Goal: Information Seeking & Learning: Learn about a topic

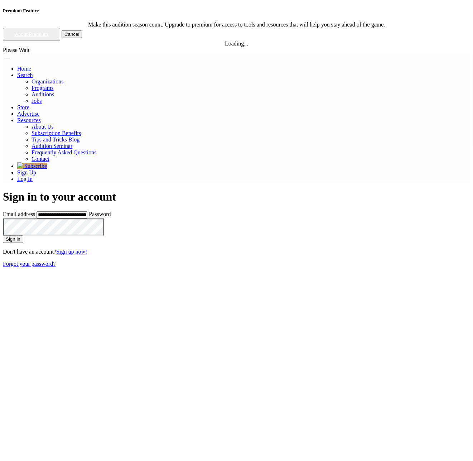
type input "**********"
click at [3, 235] on button "Sign in" at bounding box center [13, 239] width 20 height 8
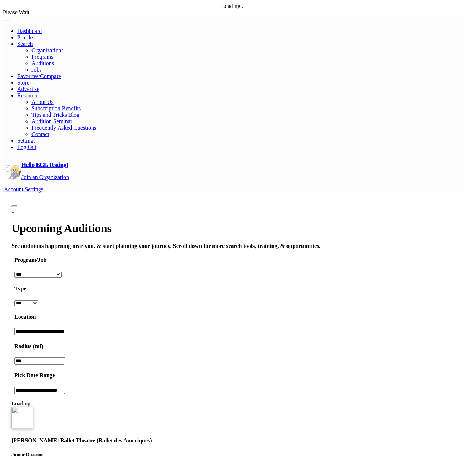
click at [263, 405] on div "Carole Alexis Ballet Theatre (Ballet des Ameriques) Junior Division Mid Divisio…" at bounding box center [233, 465] width 452 height 121
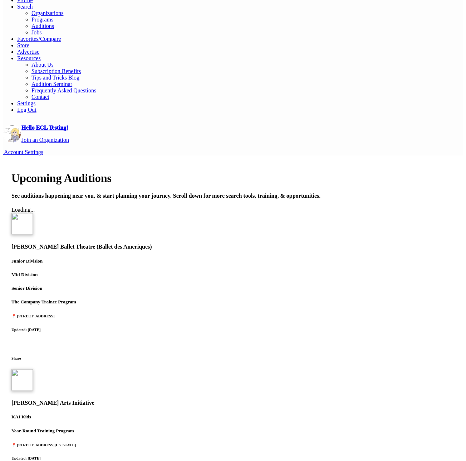
scroll to position [69, 0]
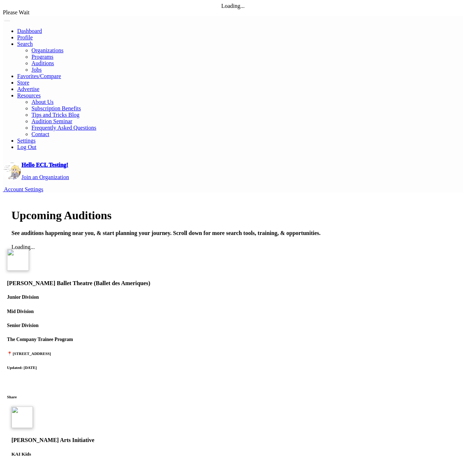
click at [227, 322] on h5 "Senior Division" at bounding box center [233, 325] width 452 height 6
click at [308, 405] on div "Kanyok Arts Initiative KAI Kids Year-Round Training Program 📍 160 Broadway, New…" at bounding box center [233, 451] width 452 height 93
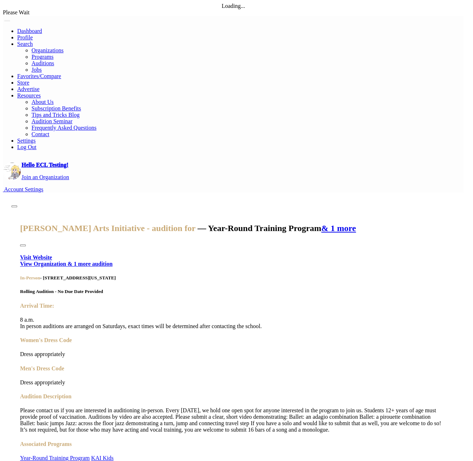
click at [376, 325] on div "Kanyok Arts Initiative - audition for — Year-Round Training Program & 1 more Vi…" at bounding box center [232, 356] width 443 height 310
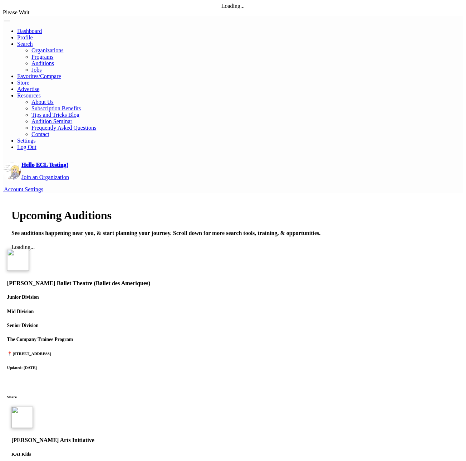
click at [254, 249] on div "Carole Alexis Ballet Theatre (Ballet des Ameriques) Junior Division Mid Divisio…" at bounding box center [233, 309] width 452 height 121
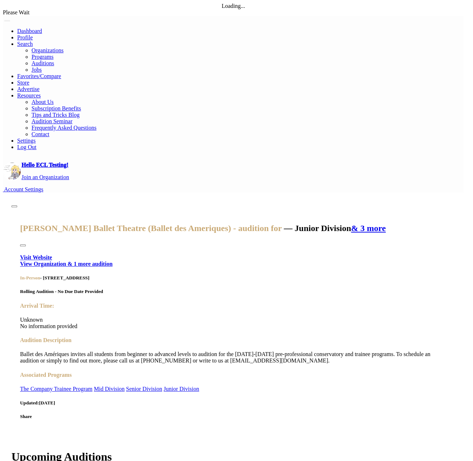
click at [309, 293] on div "Carole Alexis Ballet Theatre (Ballet des Ameriques) - audition for — Junior Div…" at bounding box center [232, 321] width 443 height 241
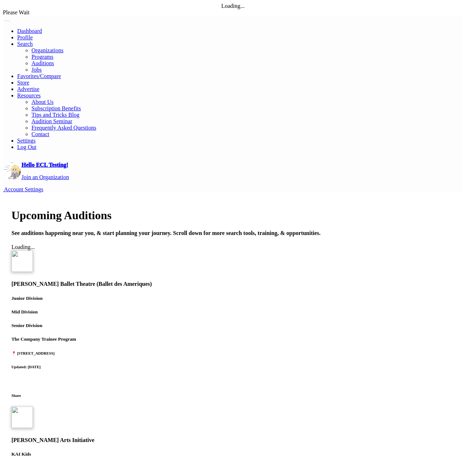
click at [274, 249] on div "Carole Alexis Ballet Theatre (Ballet des Ameriques) Junior Division Mid Divisio…" at bounding box center [233, 309] width 452 height 121
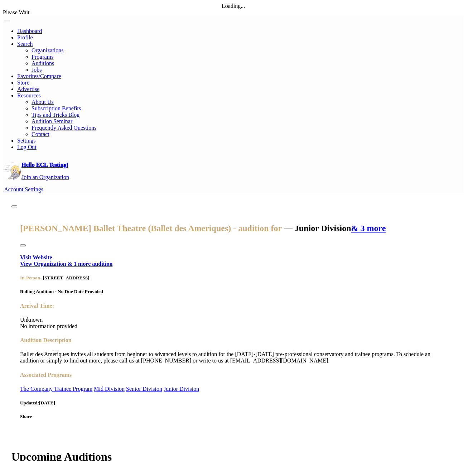
click at [255, 293] on div "Carole Alexis Ballet Theatre (Ballet des Ameriques) - audition for — Junior Div…" at bounding box center [232, 321] width 443 height 241
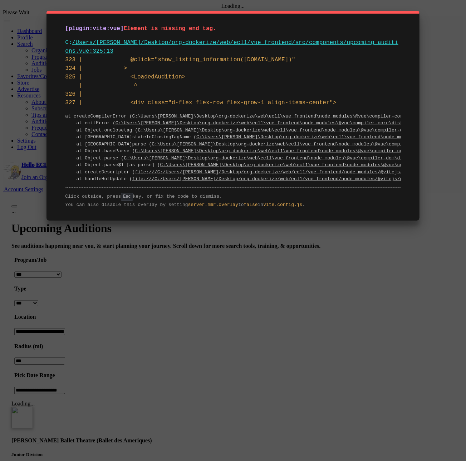
click at [90, 8] on div "[plugin:vite:vue] Element is missing end tag. C: /Users/eugene/Desktop/org-dock…" at bounding box center [233, 230] width 466 height 461
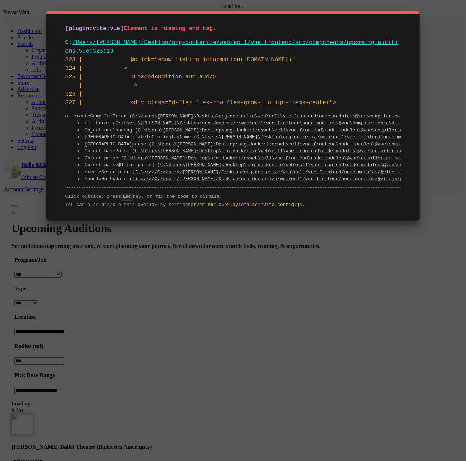
click at [83, 20] on div "[plugin:vite:vue] Element is missing end tag. C: /Users/eugene/Desktop/org-dock…" at bounding box center [233, 116] width 373 height 210
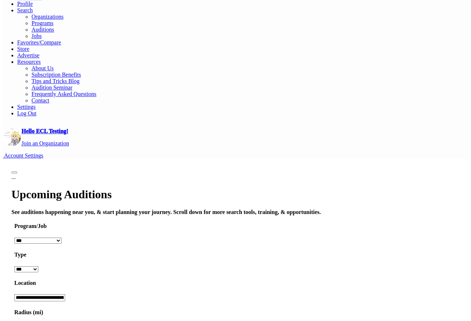
scroll to position [73, 0]
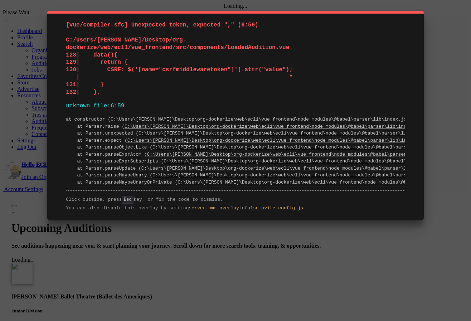
click at [456, 156] on div "[vue/compiler-sfc] Unexpected token, expected "," (6:59) C:/Users/eugene/Deskto…" at bounding box center [235, 160] width 471 height 321
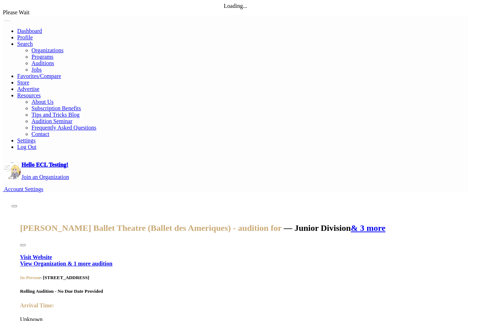
click at [455, 207] on div "[PERSON_NAME] Ballet Theatre (Ballet des Ameriques) - audition for — Junior Div…" at bounding box center [235, 321] width 448 height 241
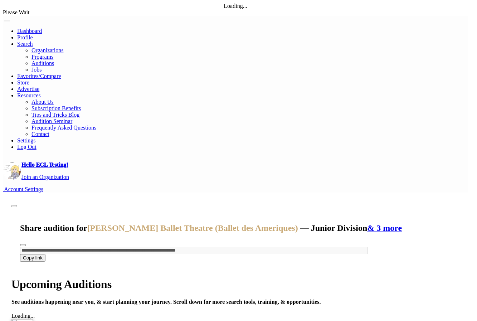
click at [446, 201] on div "**********" at bounding box center [235, 235] width 448 height 69
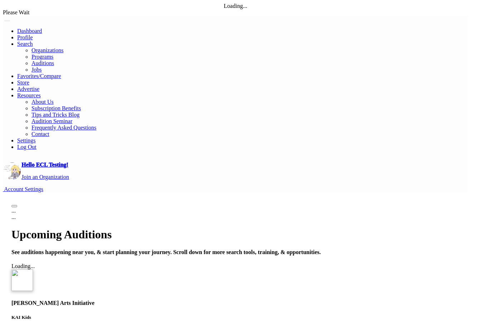
click at [456, 214] on div "..." at bounding box center [235, 217] width 448 height 6
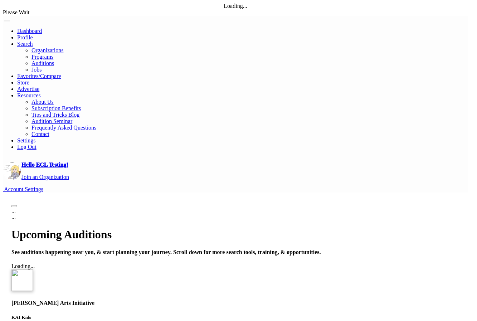
click at [460, 220] on div "..." at bounding box center [235, 217] width 448 height 6
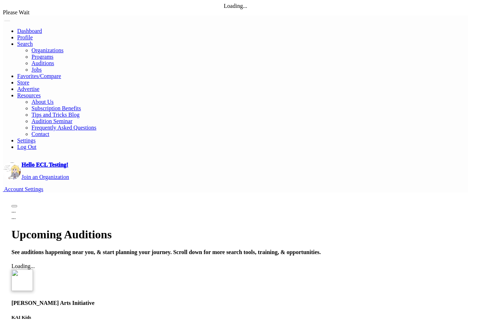
click at [443, 214] on div "..." at bounding box center [235, 217] width 448 height 6
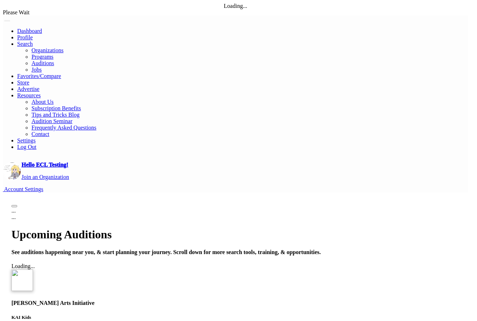
click at [457, 214] on div "..." at bounding box center [235, 217] width 448 height 6
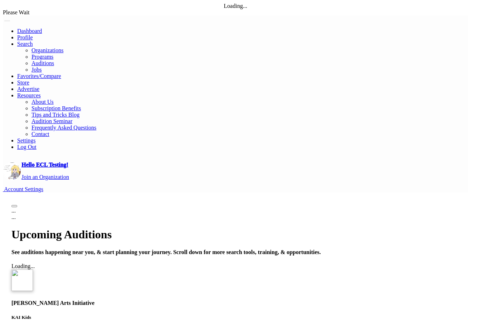
click at [365, 214] on div "..." at bounding box center [235, 217] width 448 height 6
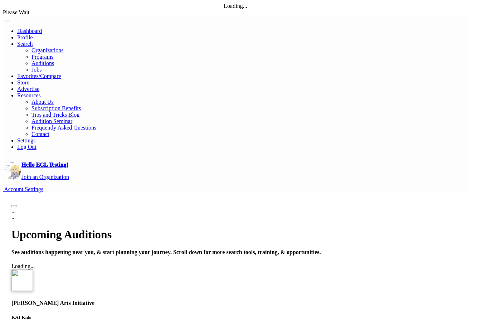
click at [389, 220] on div "..." at bounding box center [235, 217] width 448 height 6
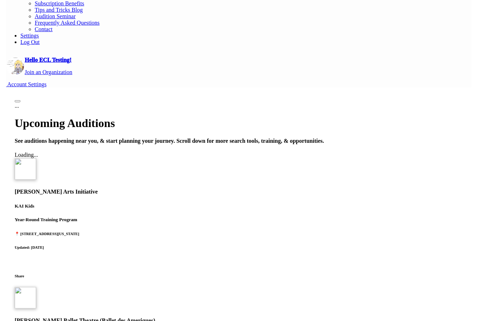
scroll to position [110, 0]
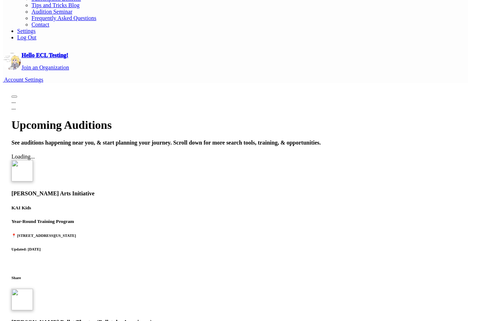
click at [444, 111] on div "..." at bounding box center [235, 108] width 448 height 6
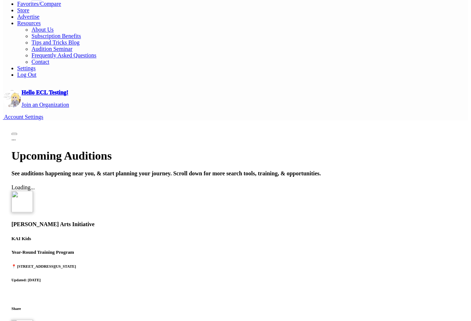
scroll to position [0, 0]
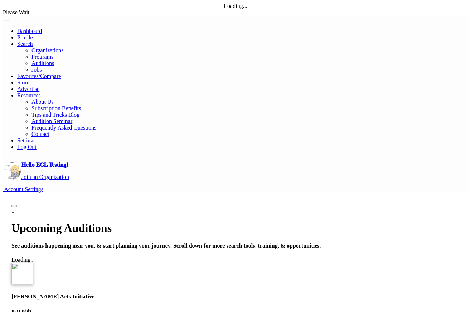
click at [0, 0] on link "Apply Filters" at bounding box center [0, 0] width 0 height 0
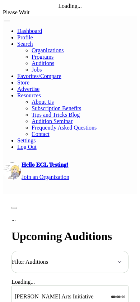
click at [76, 251] on div "Filter Auditions" at bounding box center [69, 262] width 117 height 23
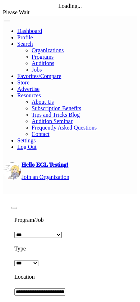
click at [68, 209] on div "**********" at bounding box center [39, 286] width 57 height 154
click at [17, 207] on button "Close" at bounding box center [14, 208] width 6 height 2
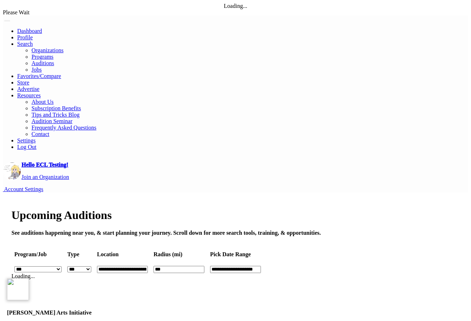
click at [230, 278] on div "Kanyok Arts Initiative KAI Kids Year-Round Training Program 📍 160 Broadway, New…" at bounding box center [235, 324] width 457 height 93
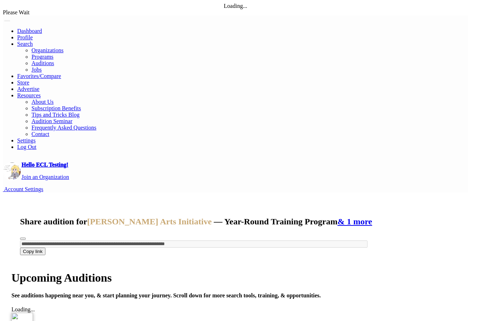
click at [448, 201] on div "**********" at bounding box center [235, 232] width 448 height 63
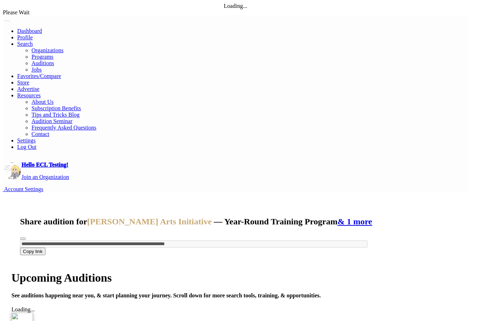
click at [450, 201] on div "**********" at bounding box center [235, 232] width 448 height 63
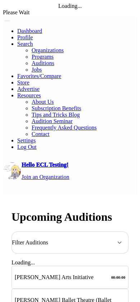
click at [90, 266] on div "Kanyok Arts Initiative KAI Kids Year-Round Training Program 📍 160 Broadway, New…" at bounding box center [70, 277] width 110 height 22
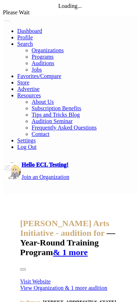
click at [20, 268] on button "Close" at bounding box center [23, 269] width 6 height 2
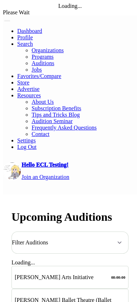
click at [80, 232] on div "Filter Auditions" at bounding box center [69, 243] width 117 height 23
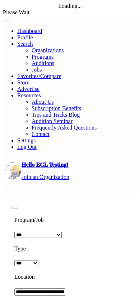
click at [17, 207] on button "Close" at bounding box center [14, 208] width 6 height 2
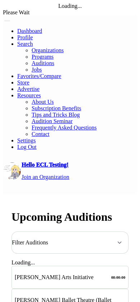
click at [69, 266] on div "Kanyok Arts Initiative KAI Kids Year-Round Training Program 📍 160 Broadway, New…" at bounding box center [70, 277] width 110 height 22
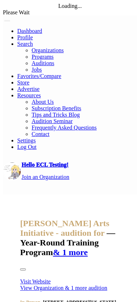
click at [20, 268] on button "Close" at bounding box center [23, 269] width 6 height 2
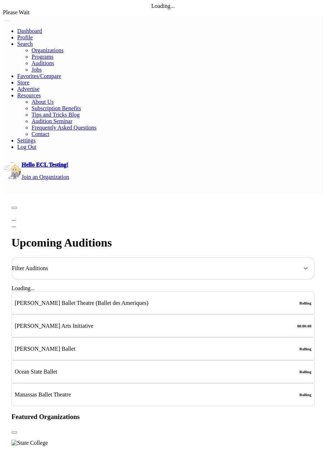
click at [160, 257] on div "Filter Auditions" at bounding box center [162, 268] width 303 height 23
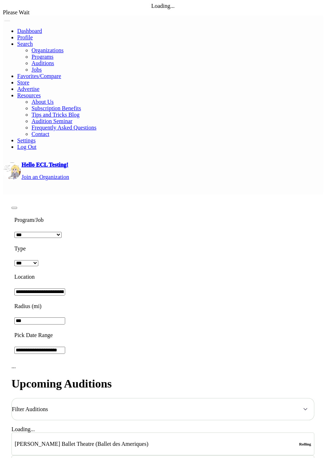
click at [17, 207] on button "Close" at bounding box center [14, 208] width 6 height 2
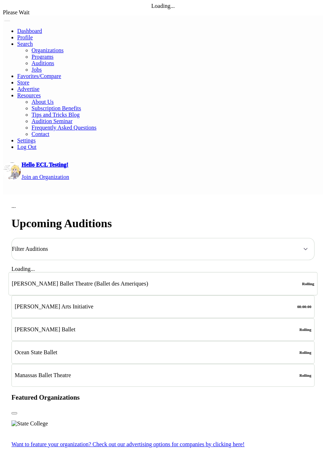
click at [148, 281] on h4 "[PERSON_NAME] Ballet Theatre (Ballet des Ameriques)" at bounding box center [80, 284] width 136 height 6
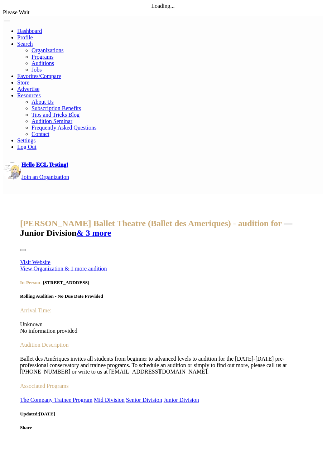
click at [26, 249] on button "Close" at bounding box center [23, 250] width 6 height 2
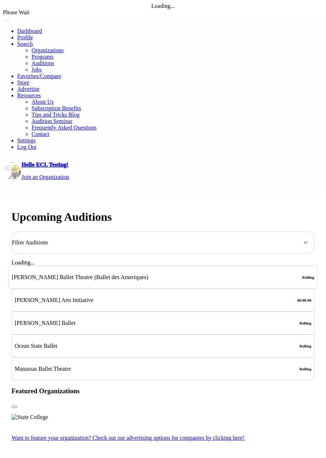
click at [191, 266] on div "[PERSON_NAME] Ballet Theatre (Ballet des Ameriques) Junior Division Mid Divisio…" at bounding box center [163, 277] width 302 height 23
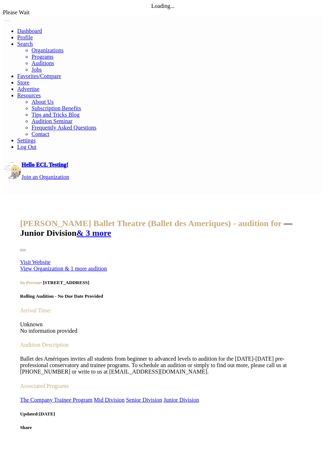
click at [26, 249] on button "Close" at bounding box center [23, 250] width 6 height 2
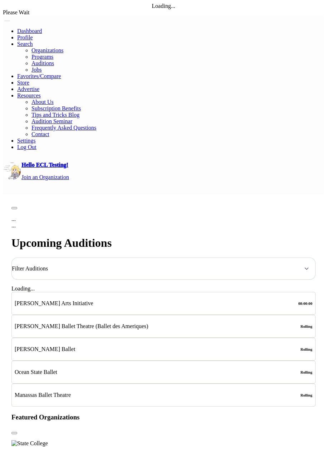
click at [232, 257] on div "Filter Auditions" at bounding box center [163, 268] width 304 height 23
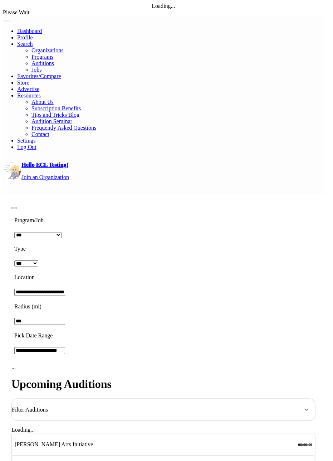
click at [68, 357] on link "Apply Filters" at bounding box center [39, 360] width 57 height 6
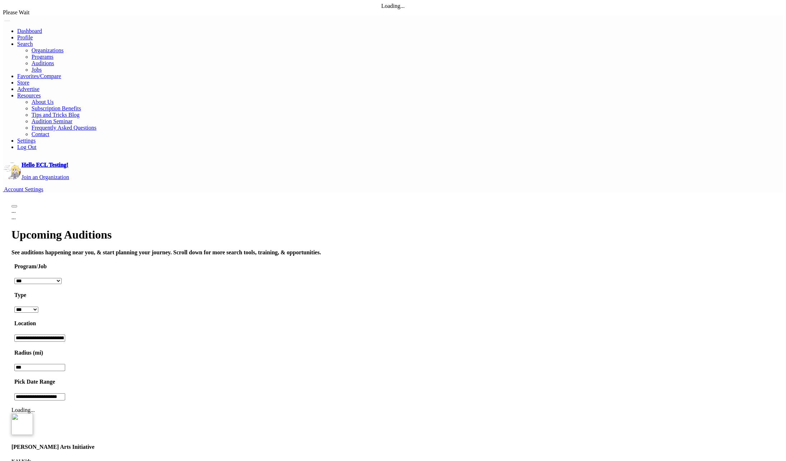
click at [65, 334] on input "**********" at bounding box center [39, 337] width 51 height 7
type input "*********"
click at [42, 400] on link "Apply Filters" at bounding box center [26, 403] width 30 height 6
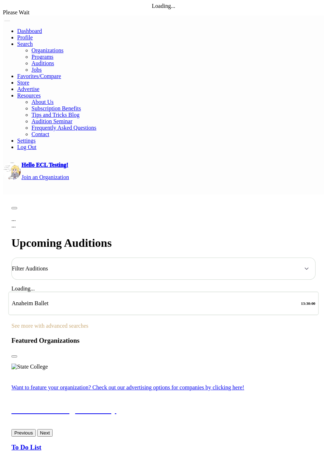
click at [139, 292] on div "Anaheim Ballet Anaheim Ballet's Nutcracker, Seeking Dancers for All Roles 📍 Ana…" at bounding box center [164, 303] width 304 height 23
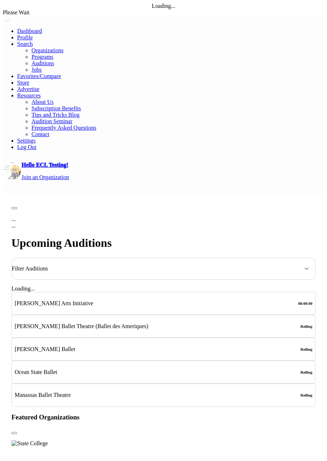
click at [191, 156] on div "Hello ECL Testing! Join an Organization Account Settings" at bounding box center [163, 175] width 321 height 38
click at [229, 257] on div "Filter Auditions" at bounding box center [163, 268] width 304 height 23
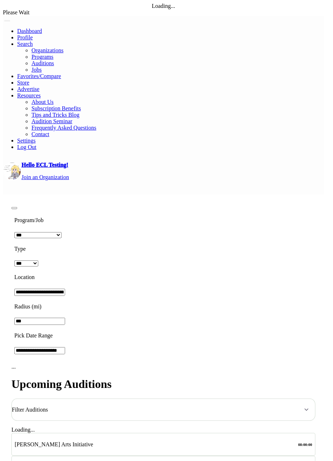
click at [17, 207] on button "Close" at bounding box center [14, 208] width 6 height 2
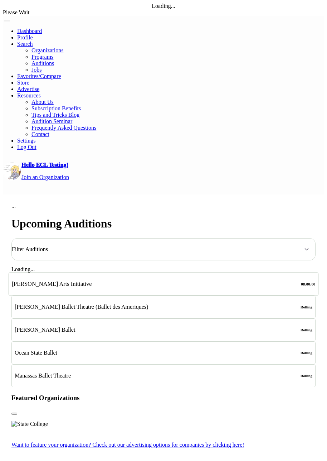
click at [184, 273] on div "[PERSON_NAME] Arts Initiative KAI Kids Year-Round Training Program 📍 [STREET_AD…" at bounding box center [164, 284] width 304 height 23
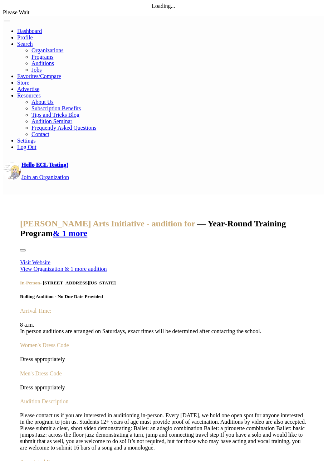
click at [26, 249] on button "Close" at bounding box center [23, 250] width 6 height 2
